Goal: Transaction & Acquisition: Purchase product/service

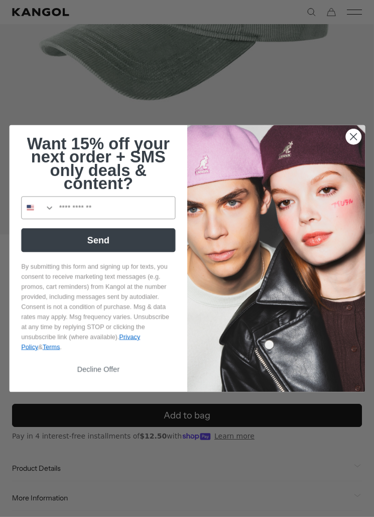
click at [353, 137] on circle "Close dialog" at bounding box center [353, 136] width 15 height 15
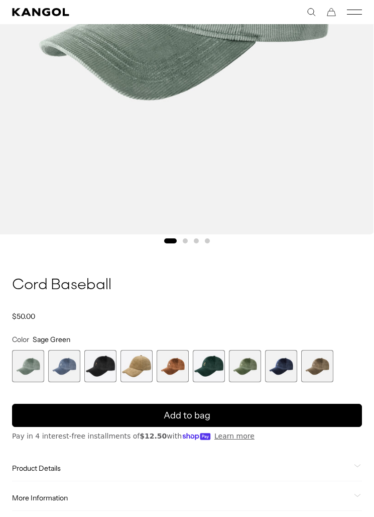
click at [318, 366] on span "9 of 9" at bounding box center [318, 366] width 32 height 32
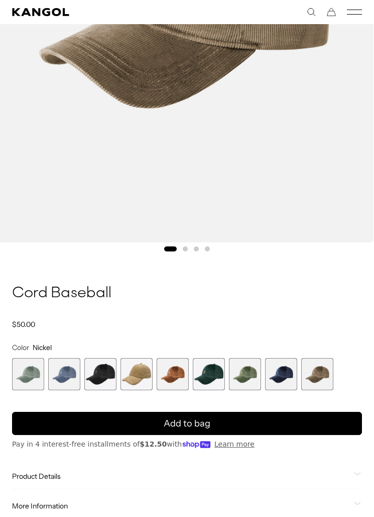
scroll to position [320, 0]
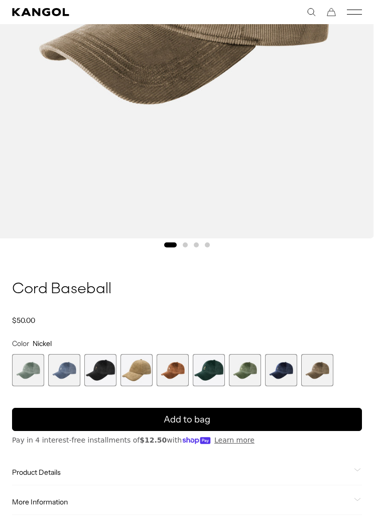
click at [282, 374] on span "8 of 9" at bounding box center [281, 370] width 32 height 32
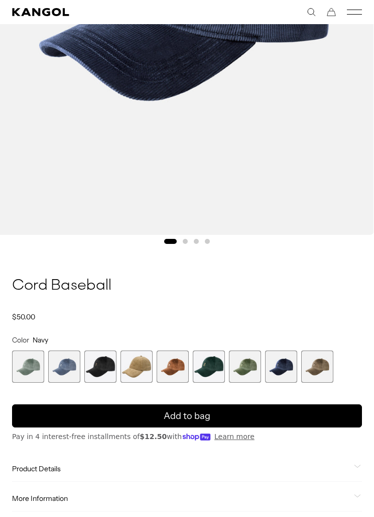
scroll to position [322, 0]
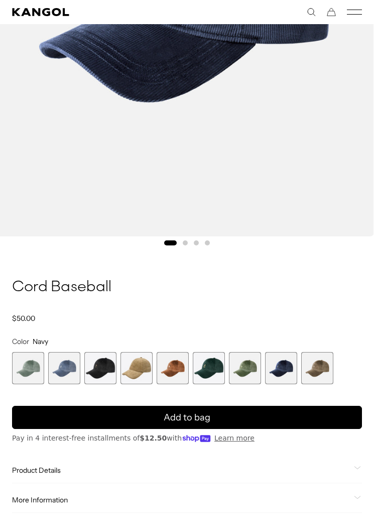
click at [243, 372] on span "7 of 9" at bounding box center [245, 368] width 32 height 32
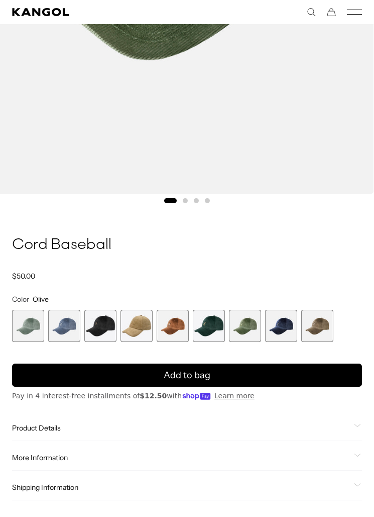
scroll to position [370, 0]
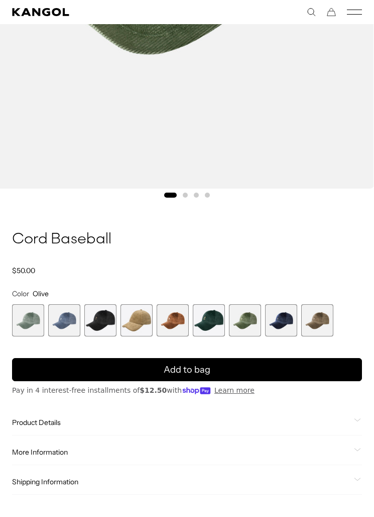
click at [207, 326] on span "6 of 9" at bounding box center [209, 320] width 32 height 32
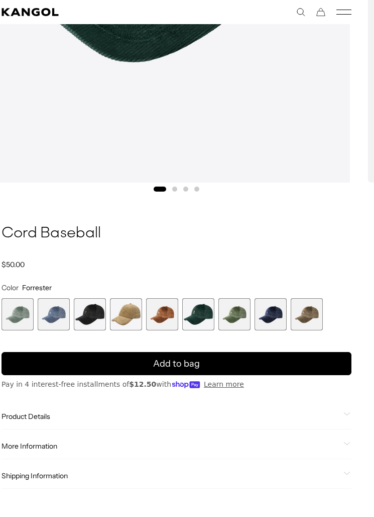
scroll to position [0, 207]
click at [160, 322] on span "5 of 9" at bounding box center [162, 314] width 32 height 32
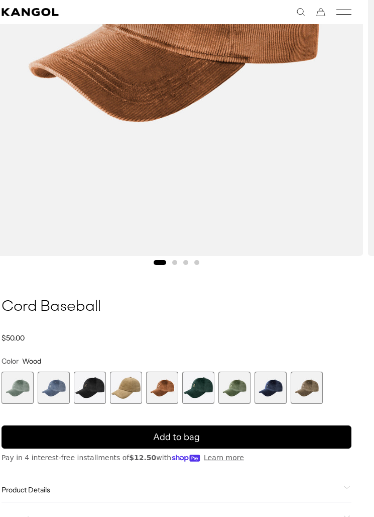
scroll to position [301, 11]
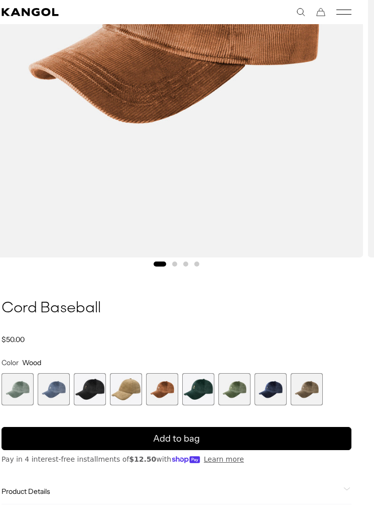
click at [129, 392] on span "4 of 9" at bounding box center [126, 389] width 32 height 32
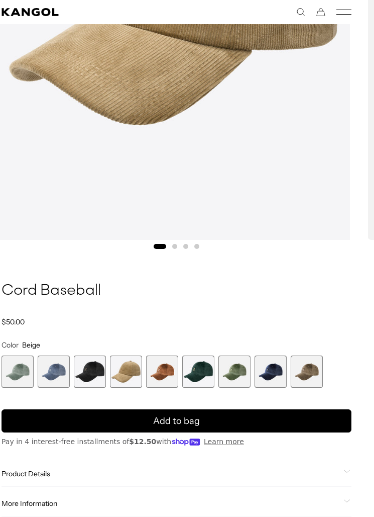
click at [92, 376] on span "3 of 9" at bounding box center [90, 371] width 32 height 32
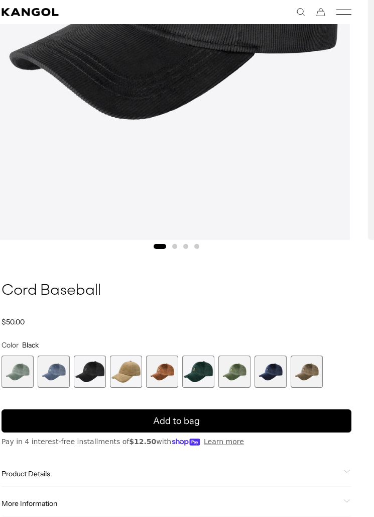
scroll to position [0, 207]
click at [56, 374] on span "2 of 9" at bounding box center [54, 371] width 32 height 32
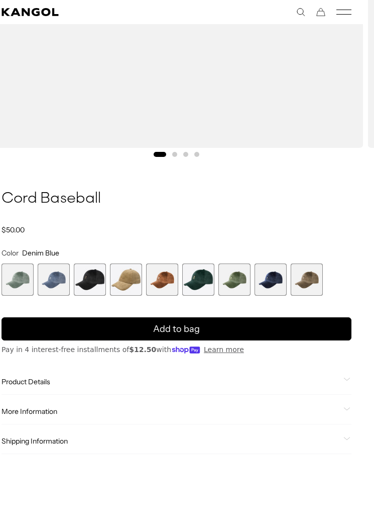
scroll to position [0, 207]
click at [273, 331] on button "Add to bag" at bounding box center [177, 328] width 350 height 23
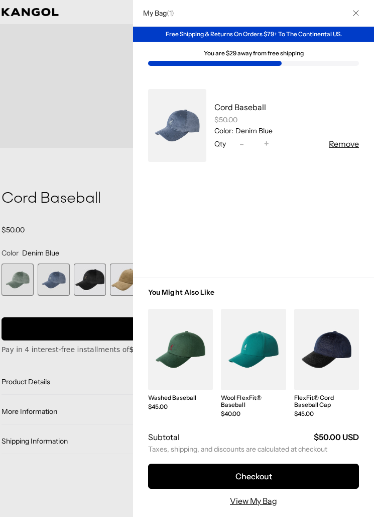
scroll to position [0, 0]
click at [348, 145] on button "Remove" at bounding box center [344, 144] width 30 height 12
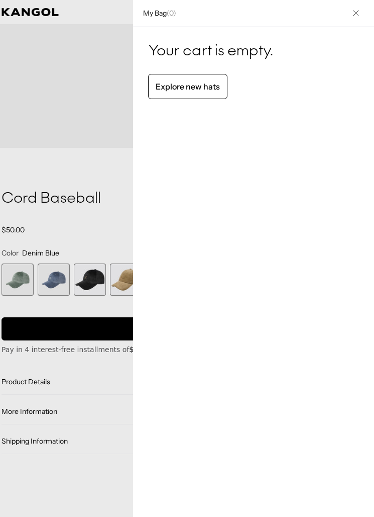
click at [186, 88] on link "Explore new hats" at bounding box center [187, 86] width 79 height 25
